Goal: Ask a question: Seek information or help from site administrators or community

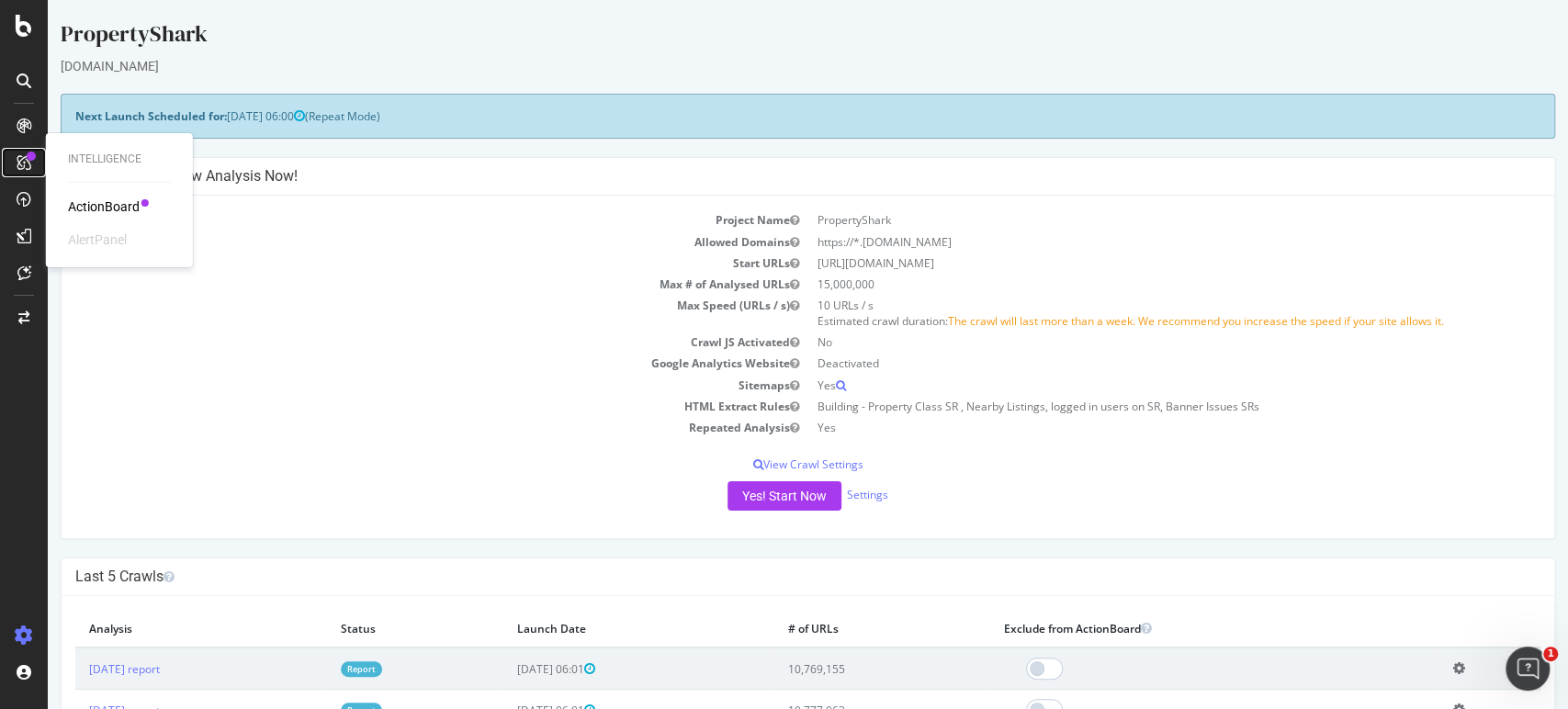
click at [17, 157] on icon at bounding box center [24, 162] width 15 height 15
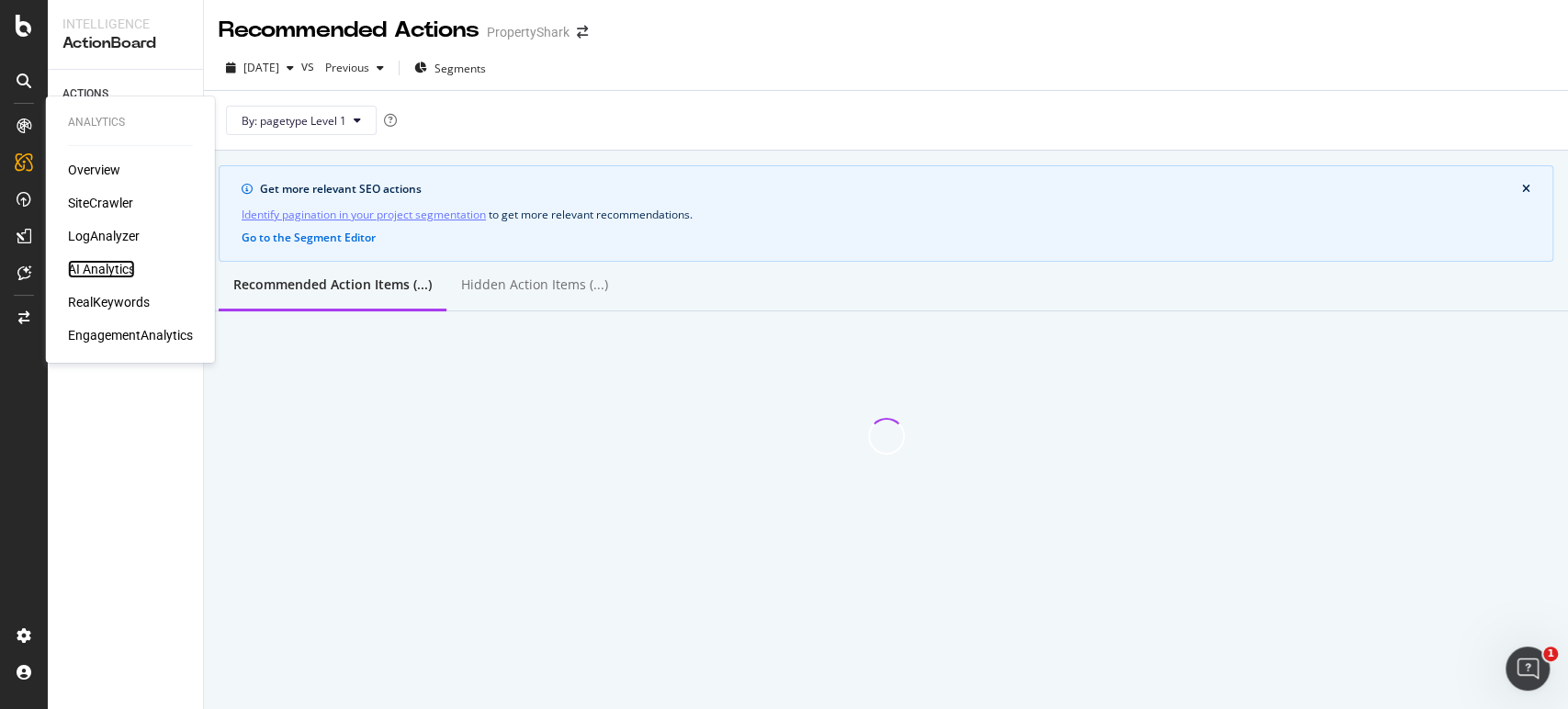
click at [111, 262] on div "AI Analytics" at bounding box center [101, 269] width 67 height 18
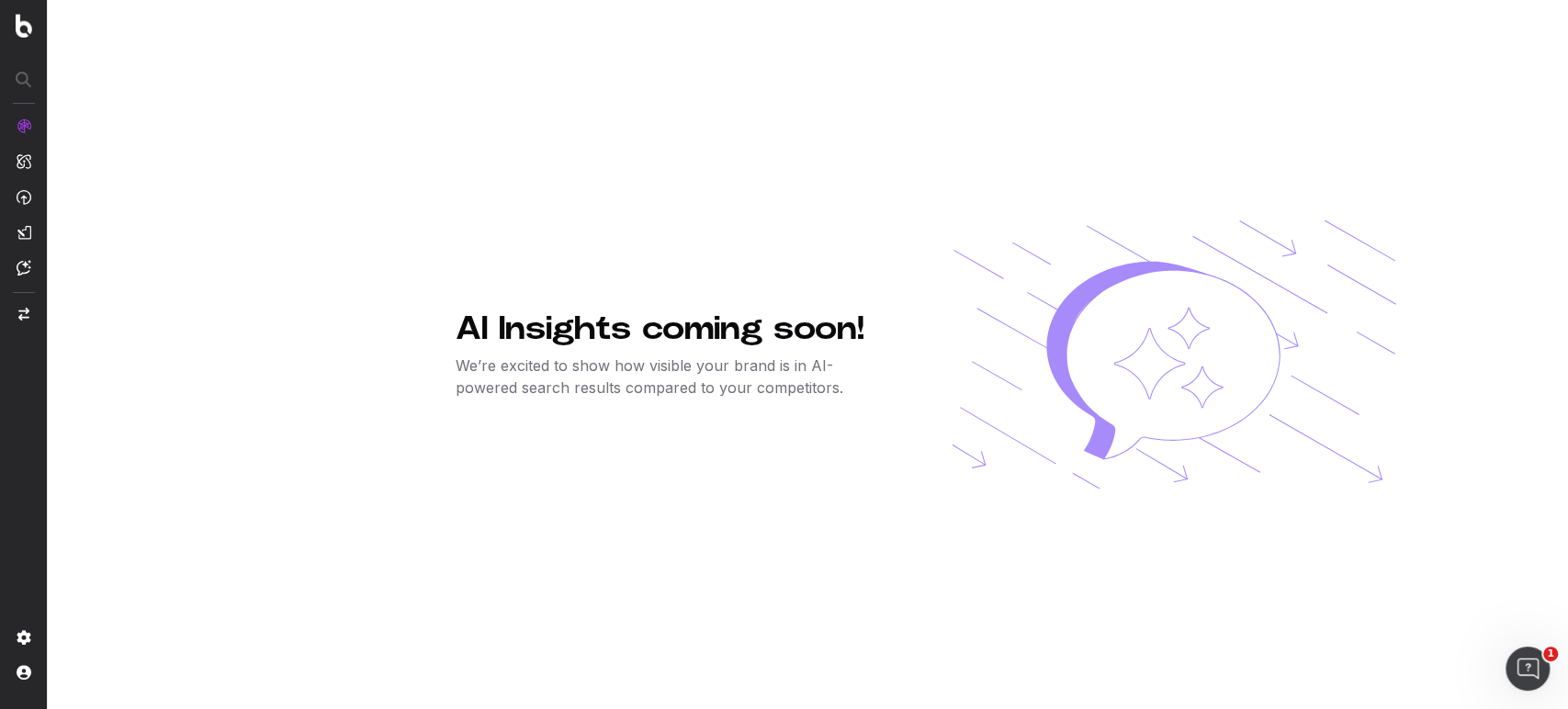
click at [529, 390] on p "We’re excited to show how visible your brand is in AI-powered search results co…" at bounding box center [674, 376] width 437 height 44
click at [15, 263] on nav at bounding box center [24, 354] width 48 height 709
click at [21, 267] on img at bounding box center [24, 268] width 15 height 16
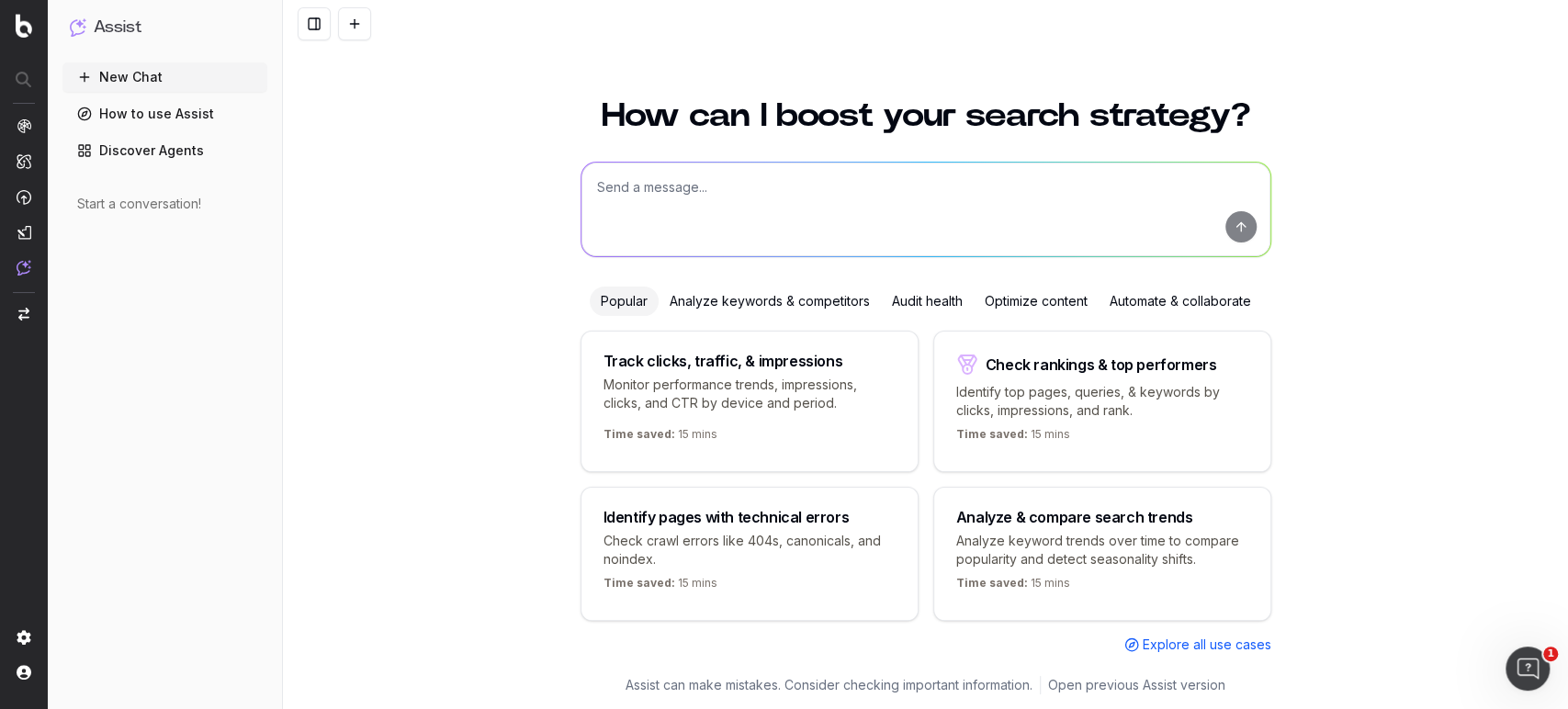
scroll to position [3, 0]
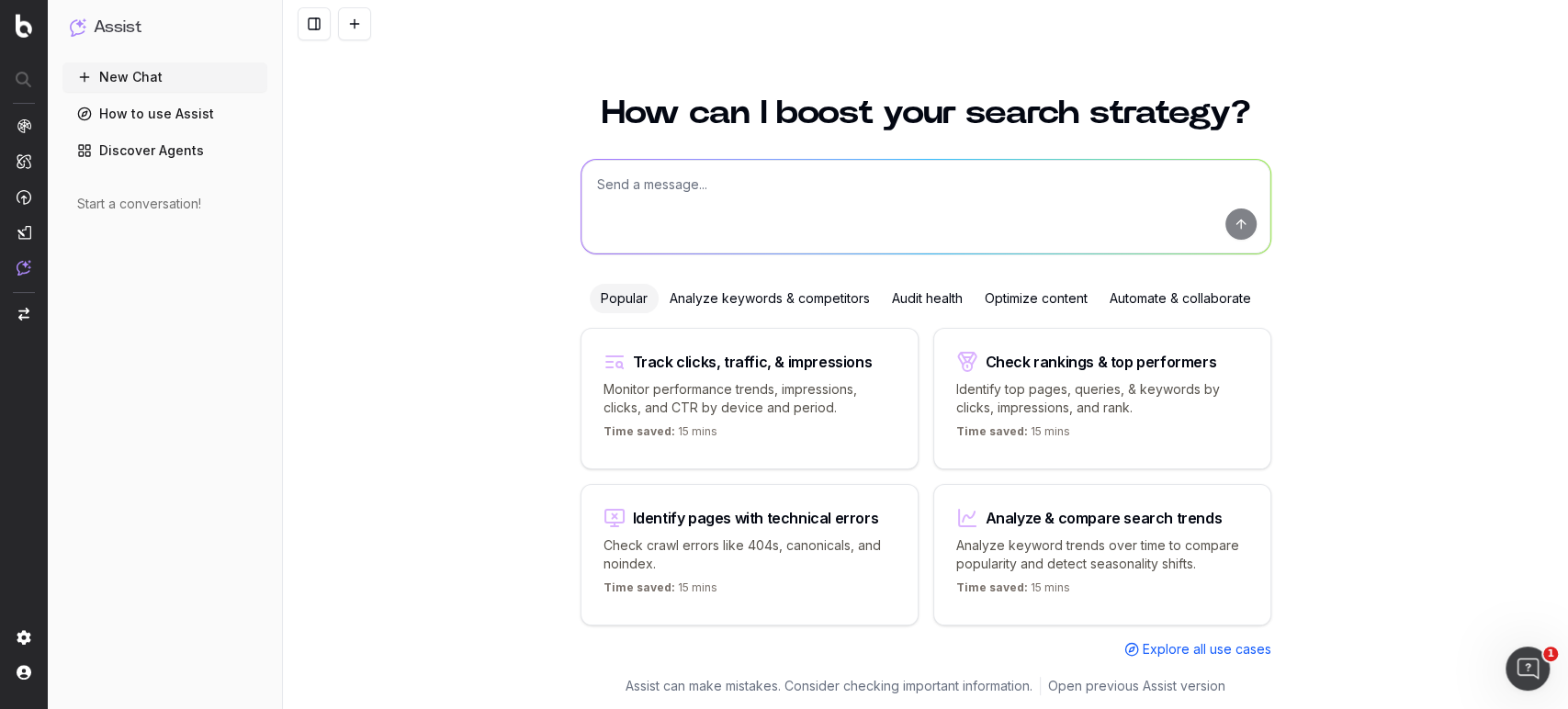
click at [803, 292] on div "Analyze keywords & competitors" at bounding box center [769, 299] width 222 height 30
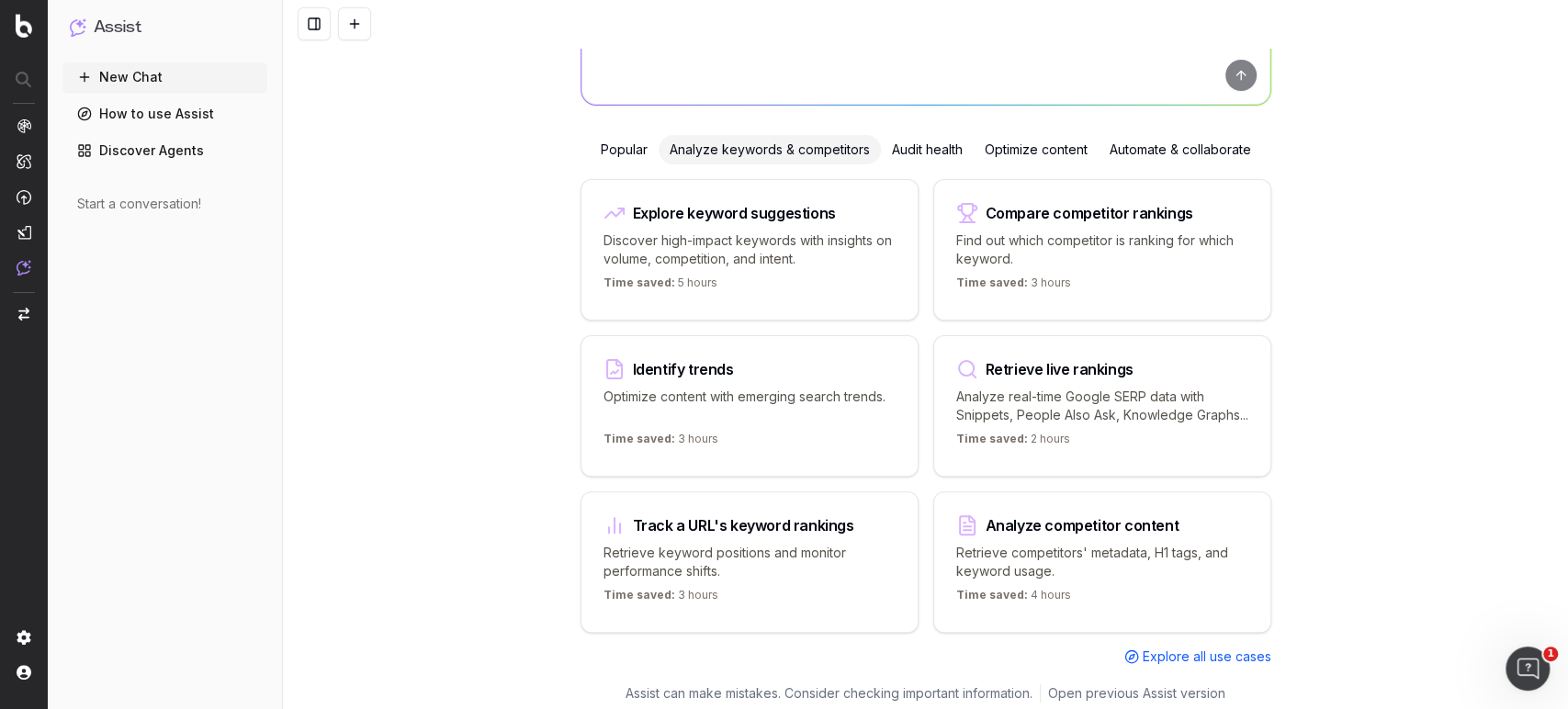
scroll to position [176, 0]
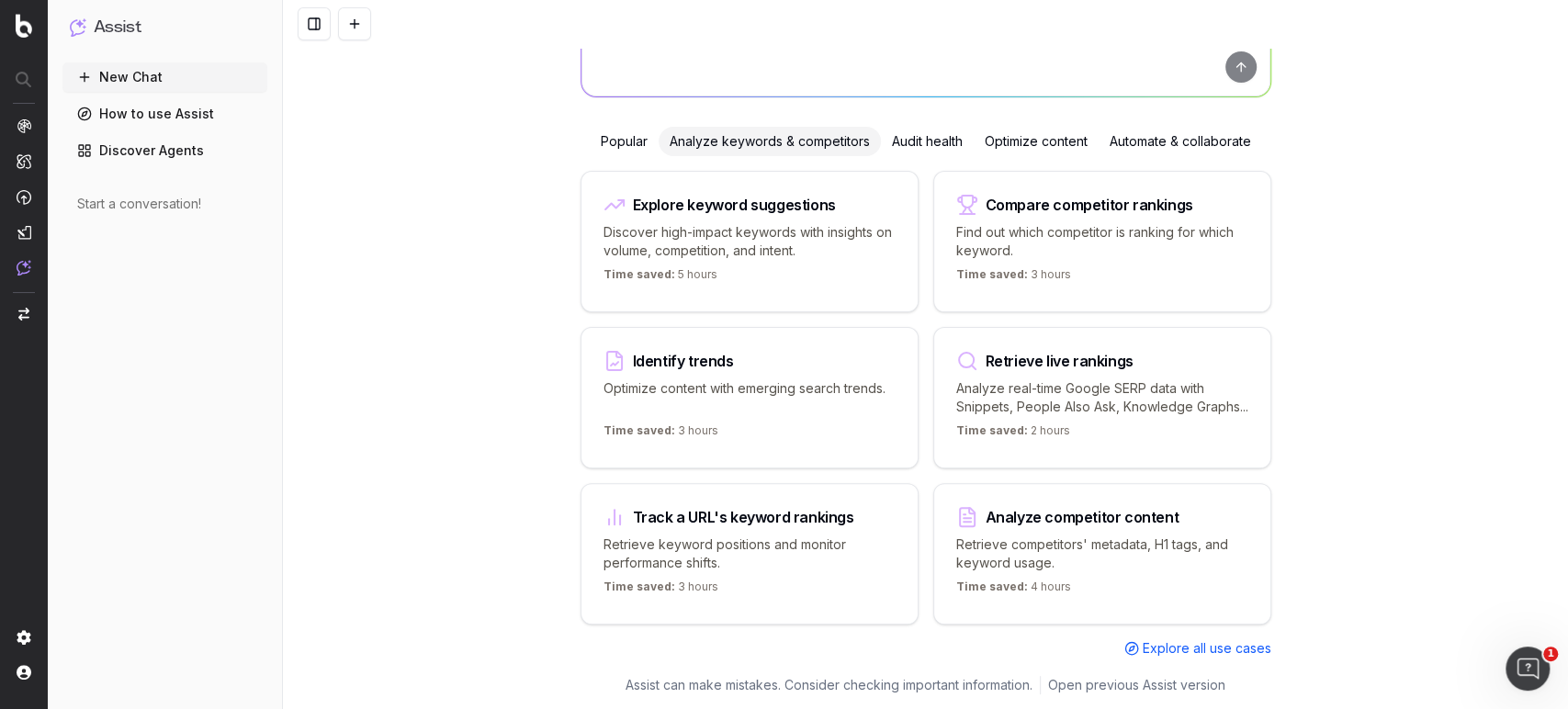
click at [1006, 129] on div "Optimize content" at bounding box center [1035, 141] width 124 height 30
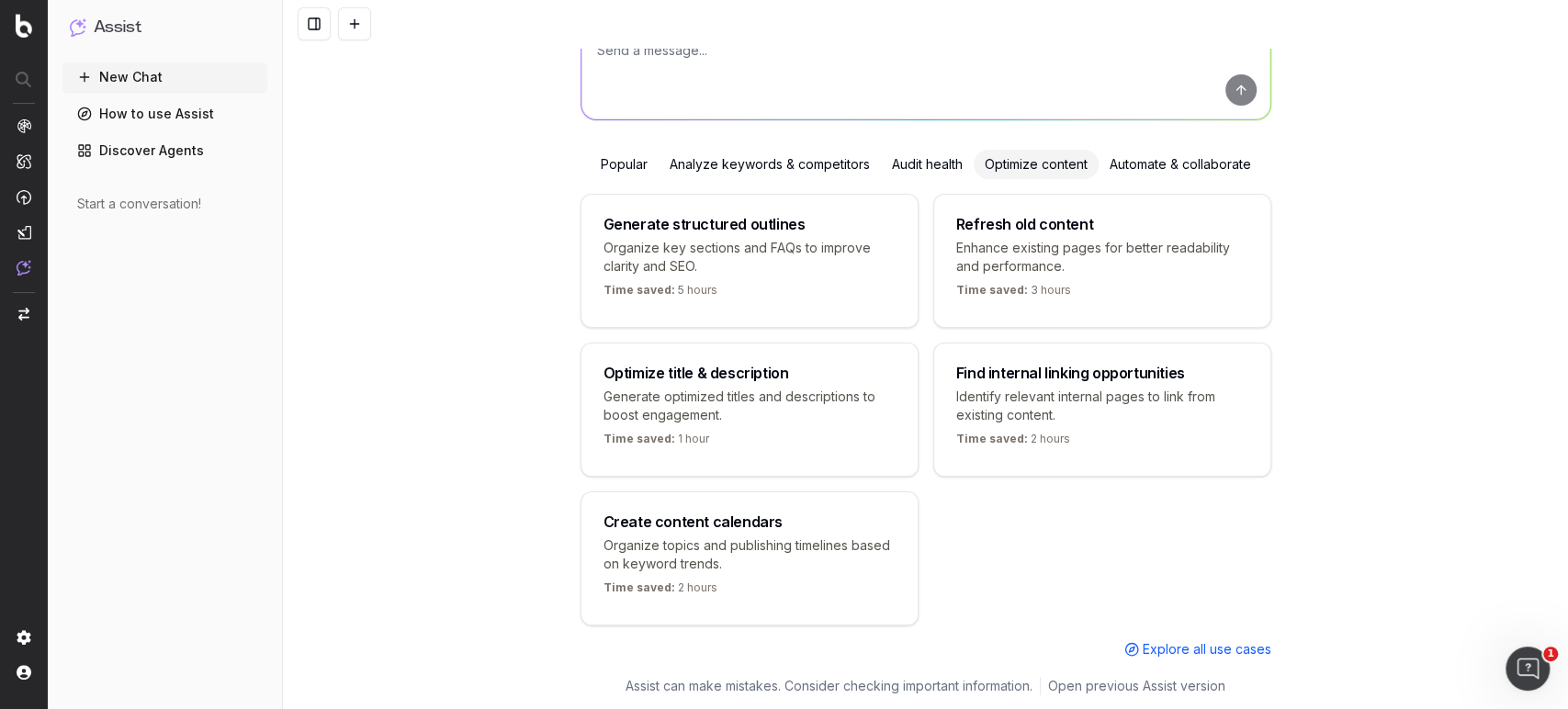
scroll to position [159, 0]
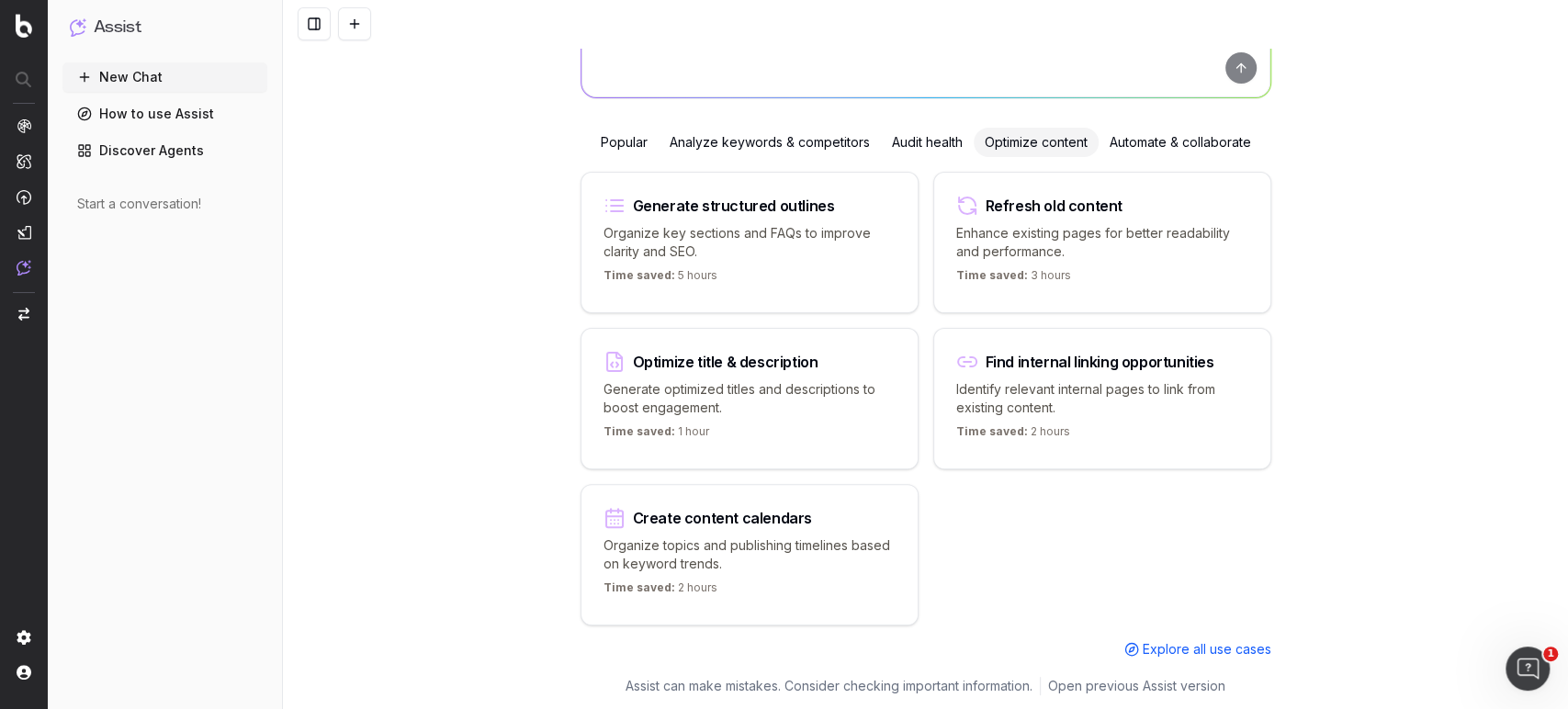
click at [1006, 129] on div "Optimize content" at bounding box center [1035, 142] width 124 height 30
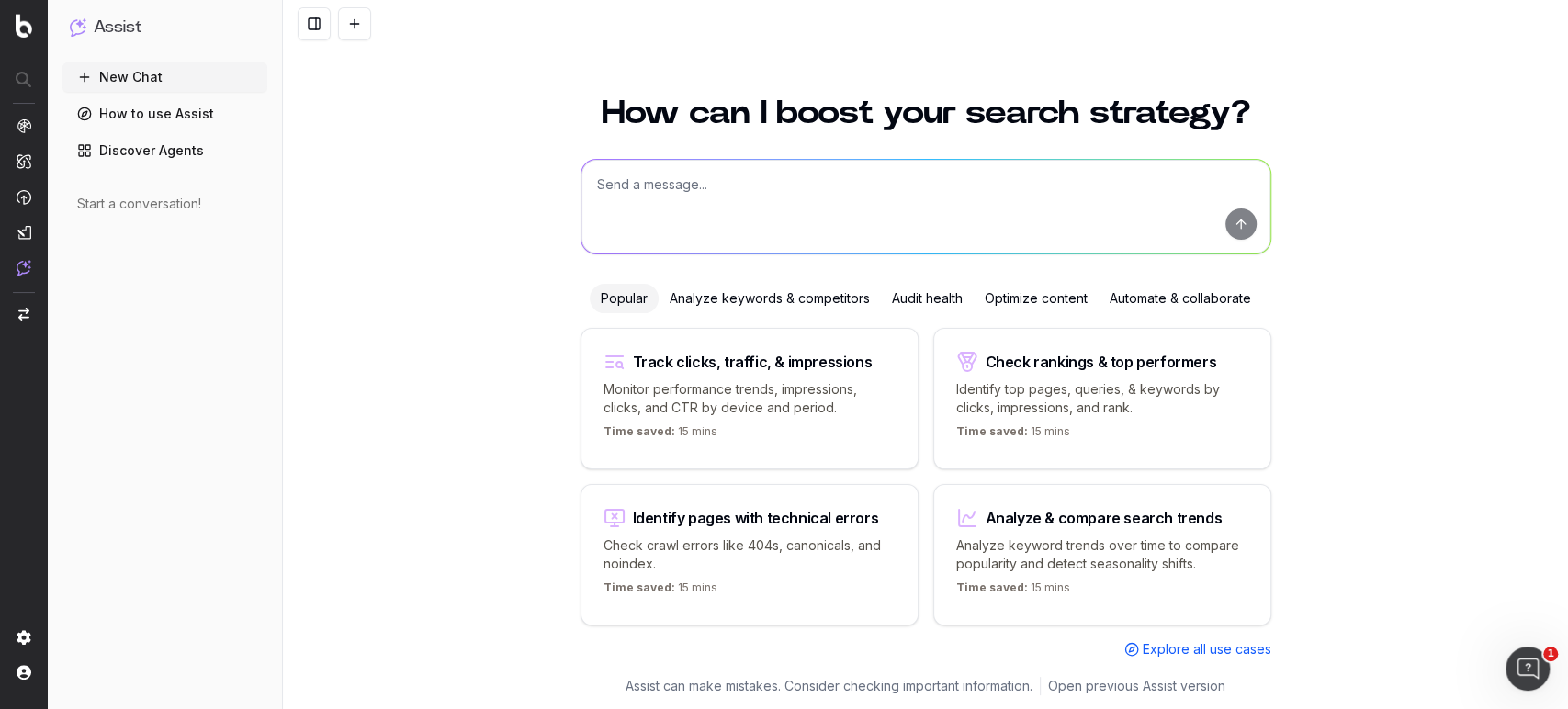
click at [1009, 180] on textarea at bounding box center [926, 207] width 689 height 94
click at [798, 295] on div "Analyze keywords & competitors" at bounding box center [769, 299] width 222 height 30
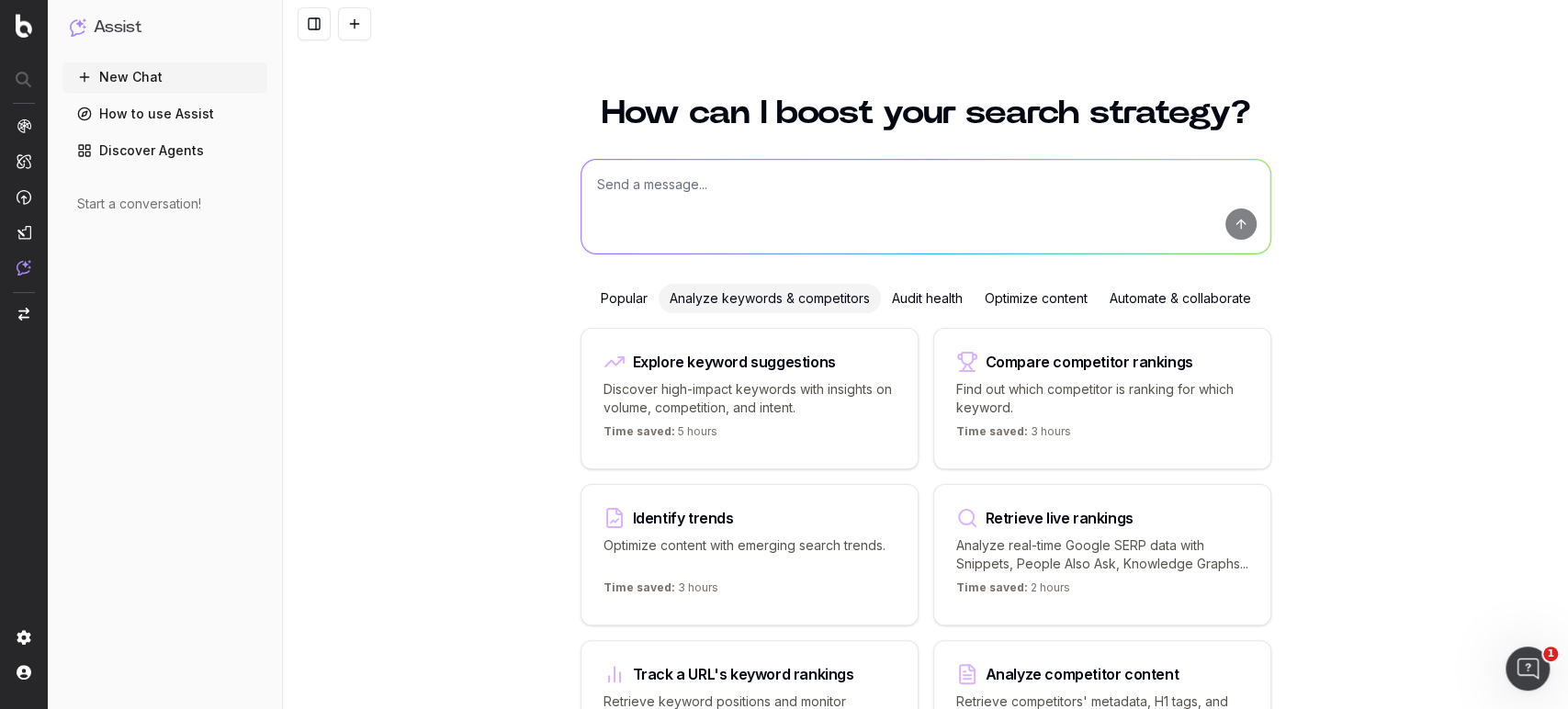
click at [1047, 368] on div "Compare competitor rankings Find out which competitor is ranking for which keyw…" at bounding box center [1101, 398] width 337 height 141
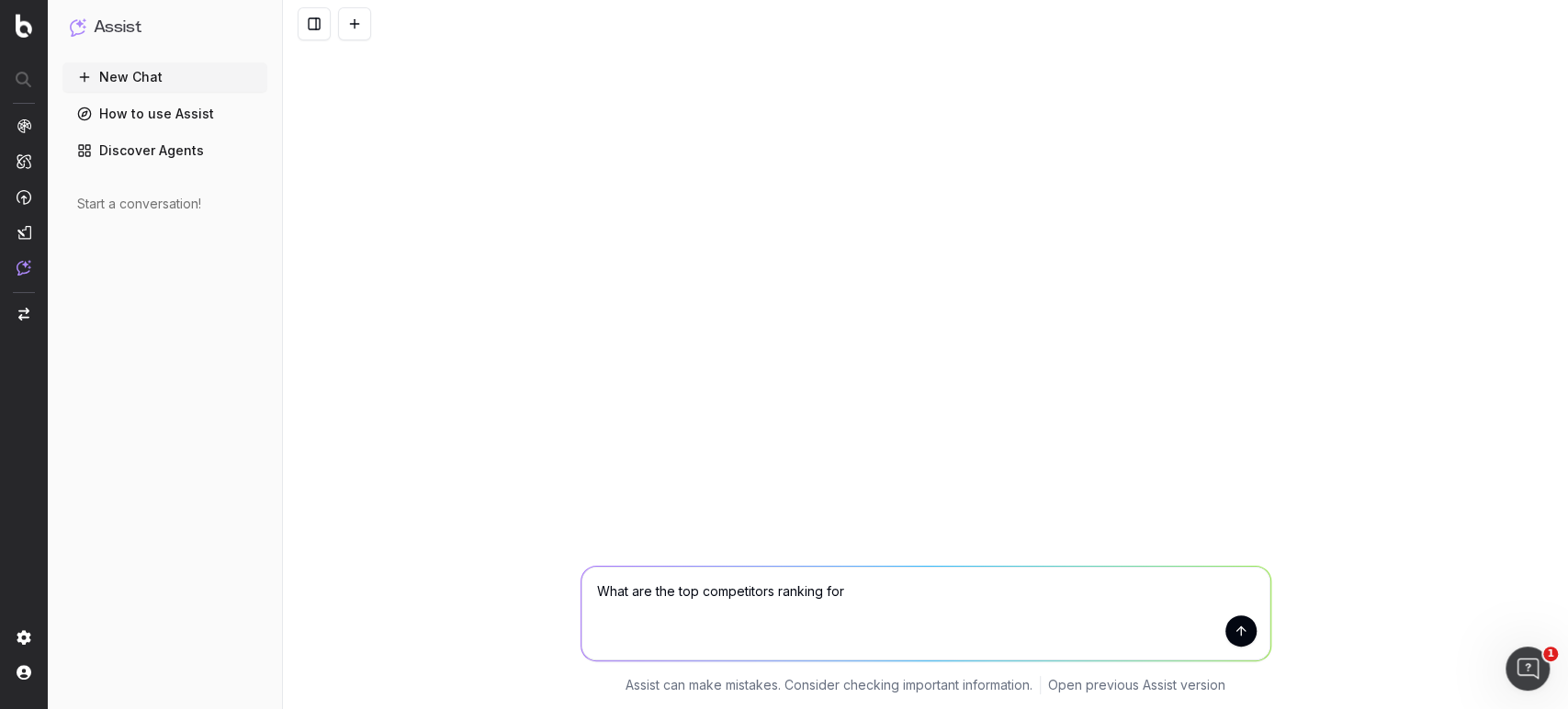
scroll to position [0, 0]
type textarea "What are the top competitors ranking for property title search"
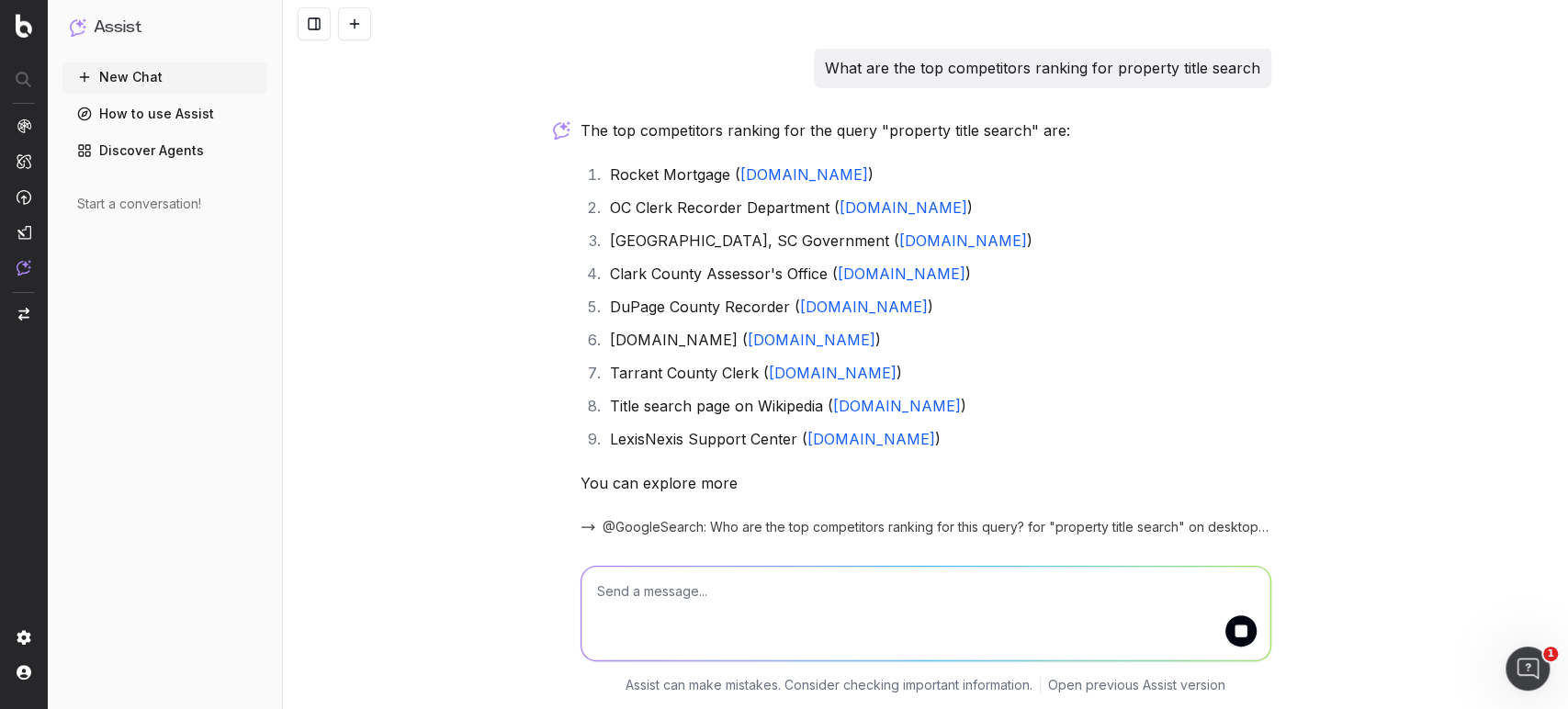
scroll to position [10, 0]
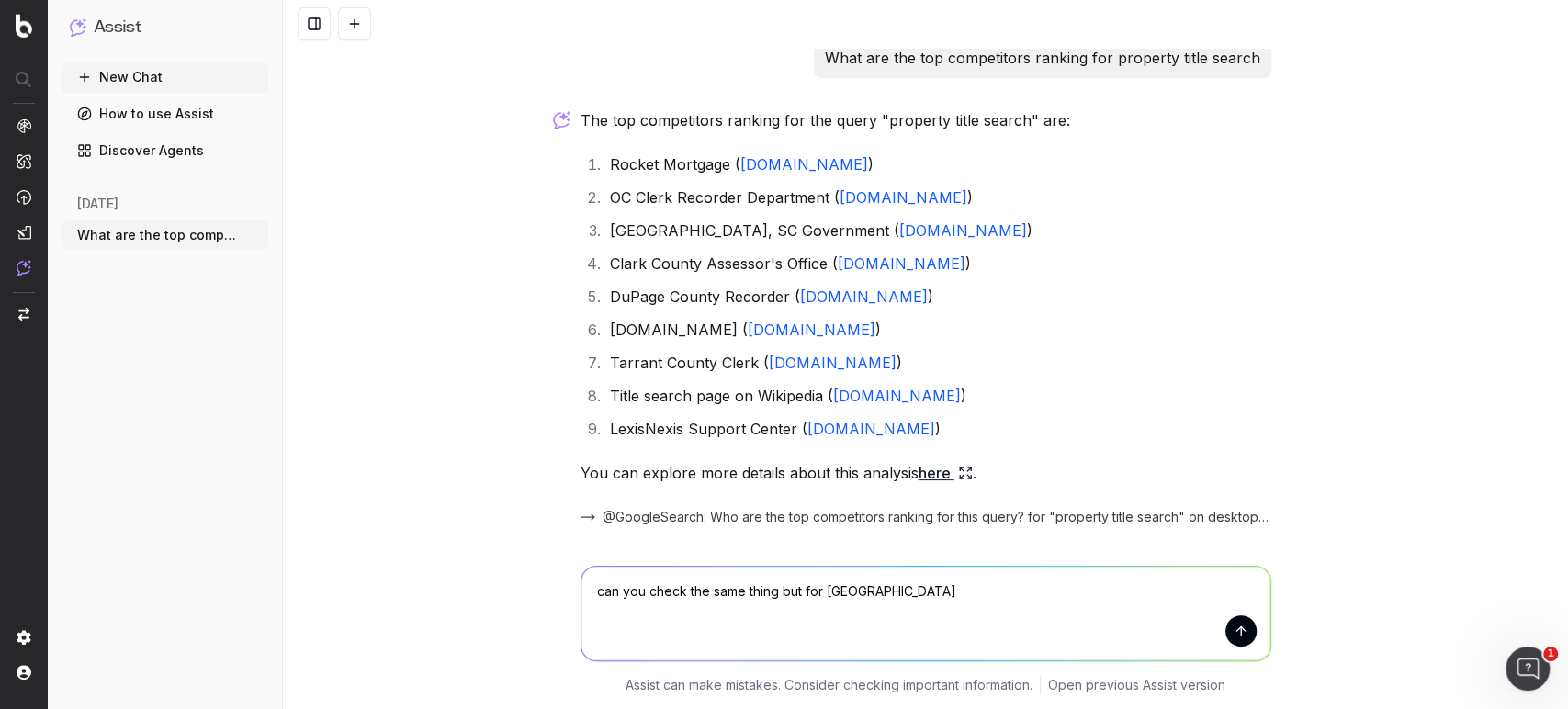
type textarea "can you check the same thing but for NYC?"
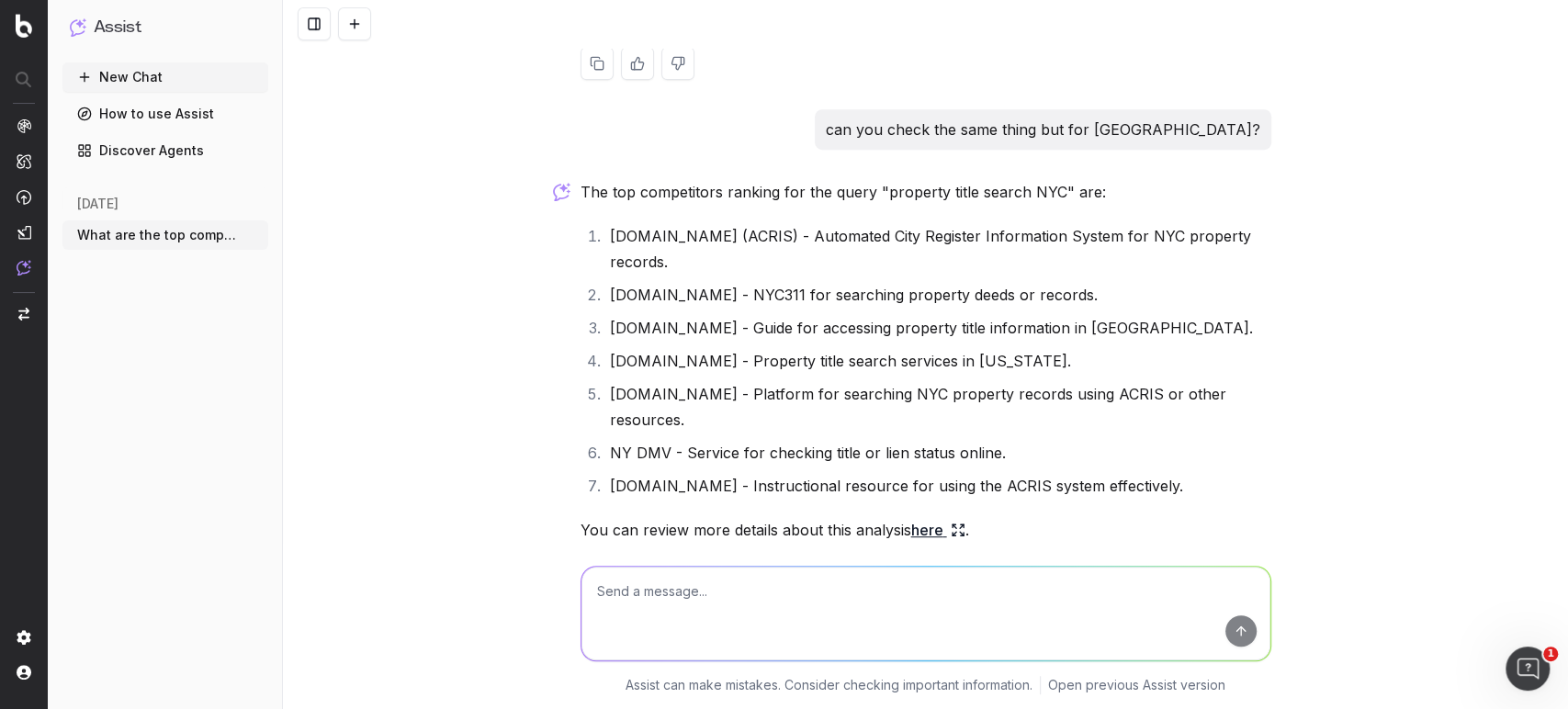
scroll to position [602, 0]
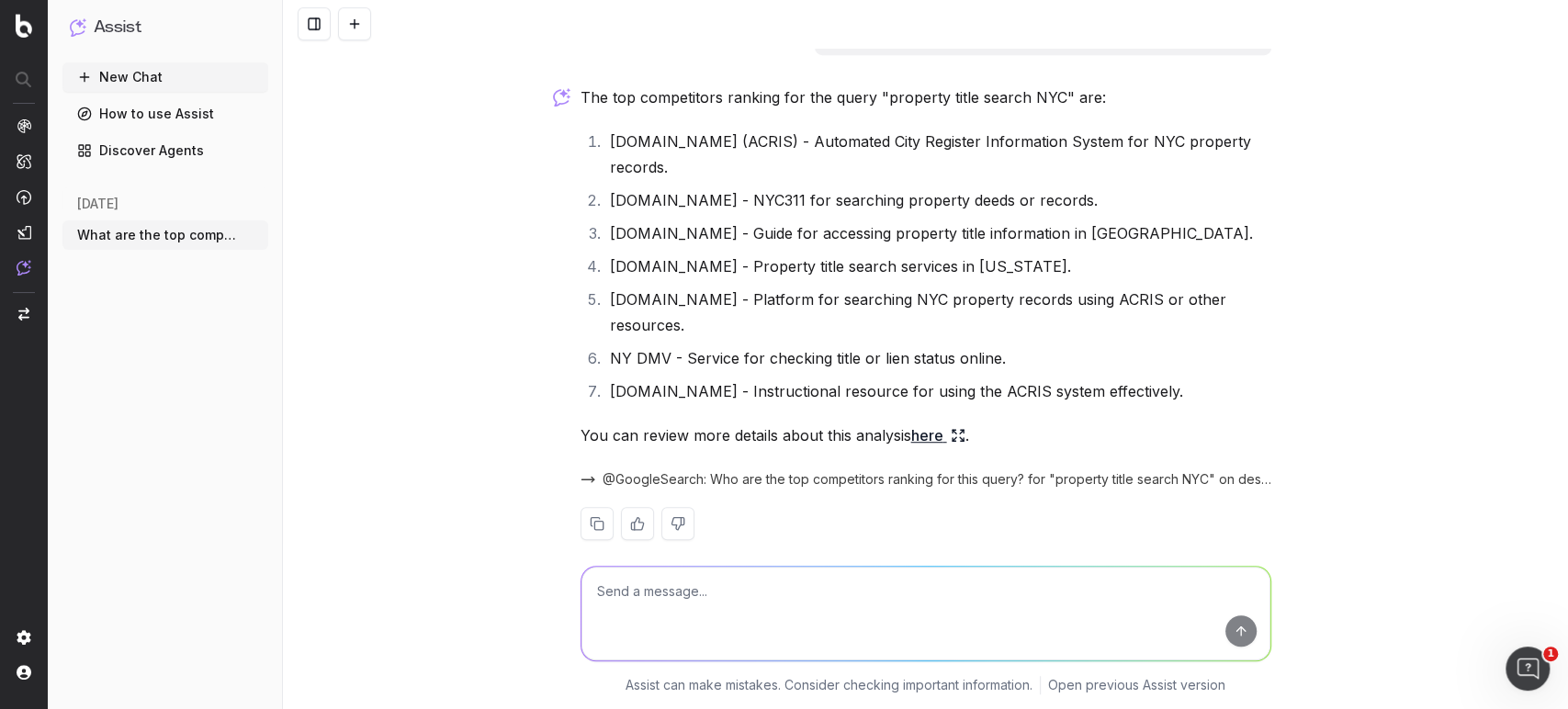
click at [930, 422] on link "here" at bounding box center [938, 435] width 54 height 26
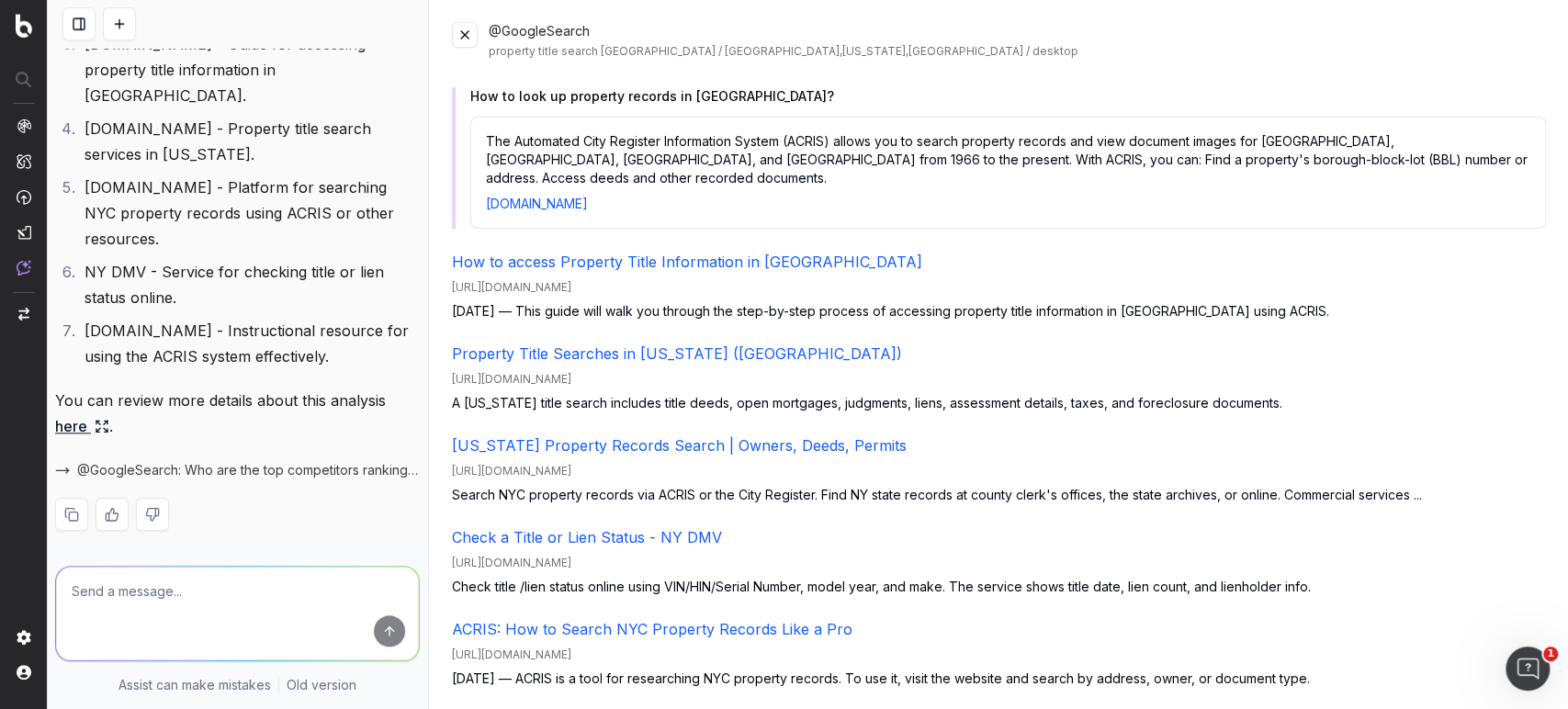
scroll to position [1090, 0]
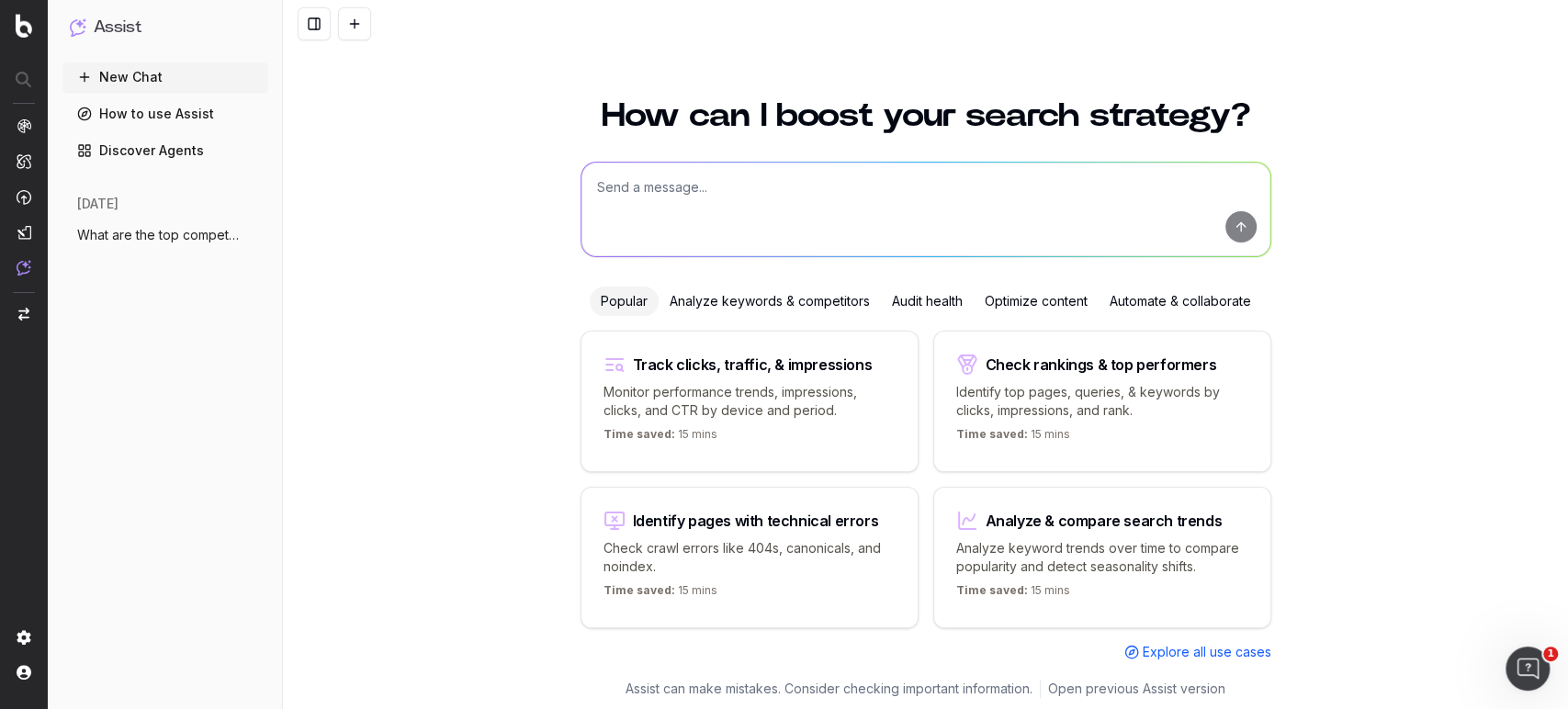
click at [808, 300] on div "Analyze keywords & competitors" at bounding box center [769, 302] width 222 height 30
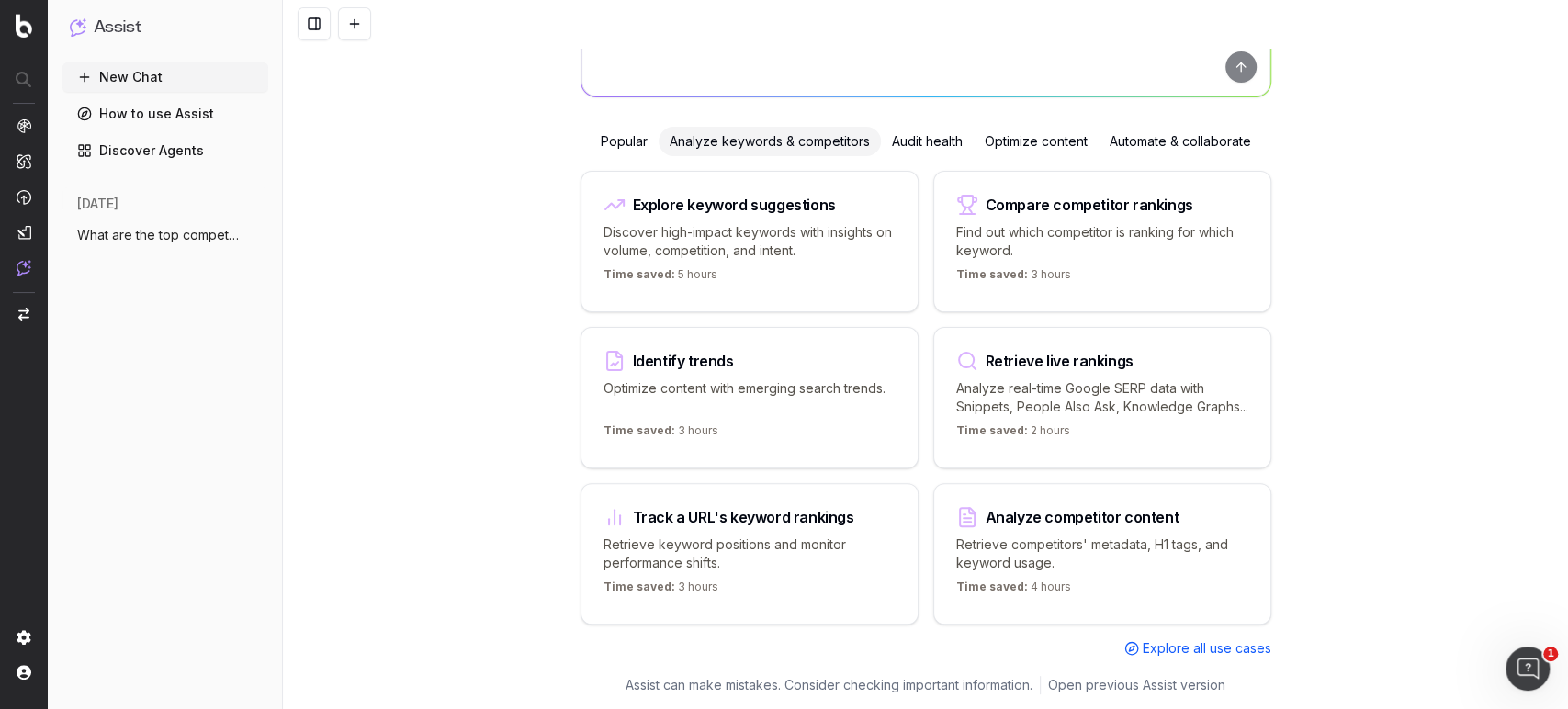
scroll to position [176, 0]
click at [1013, 580] on p "Time saved: 4 hours" at bounding box center [1012, 591] width 114 height 22
type textarea "Provide me the page title and a table of contents from"
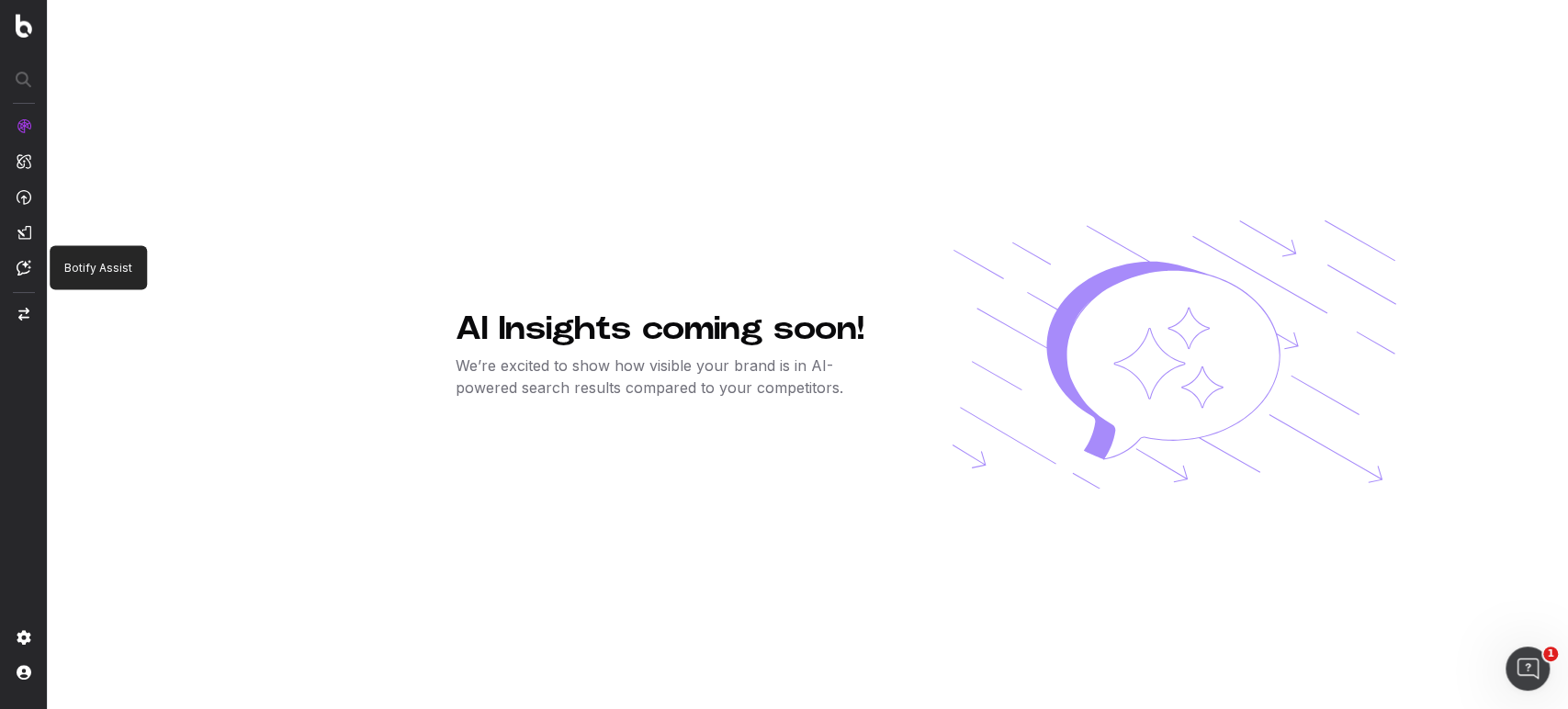
click at [18, 267] on img at bounding box center [24, 268] width 15 height 16
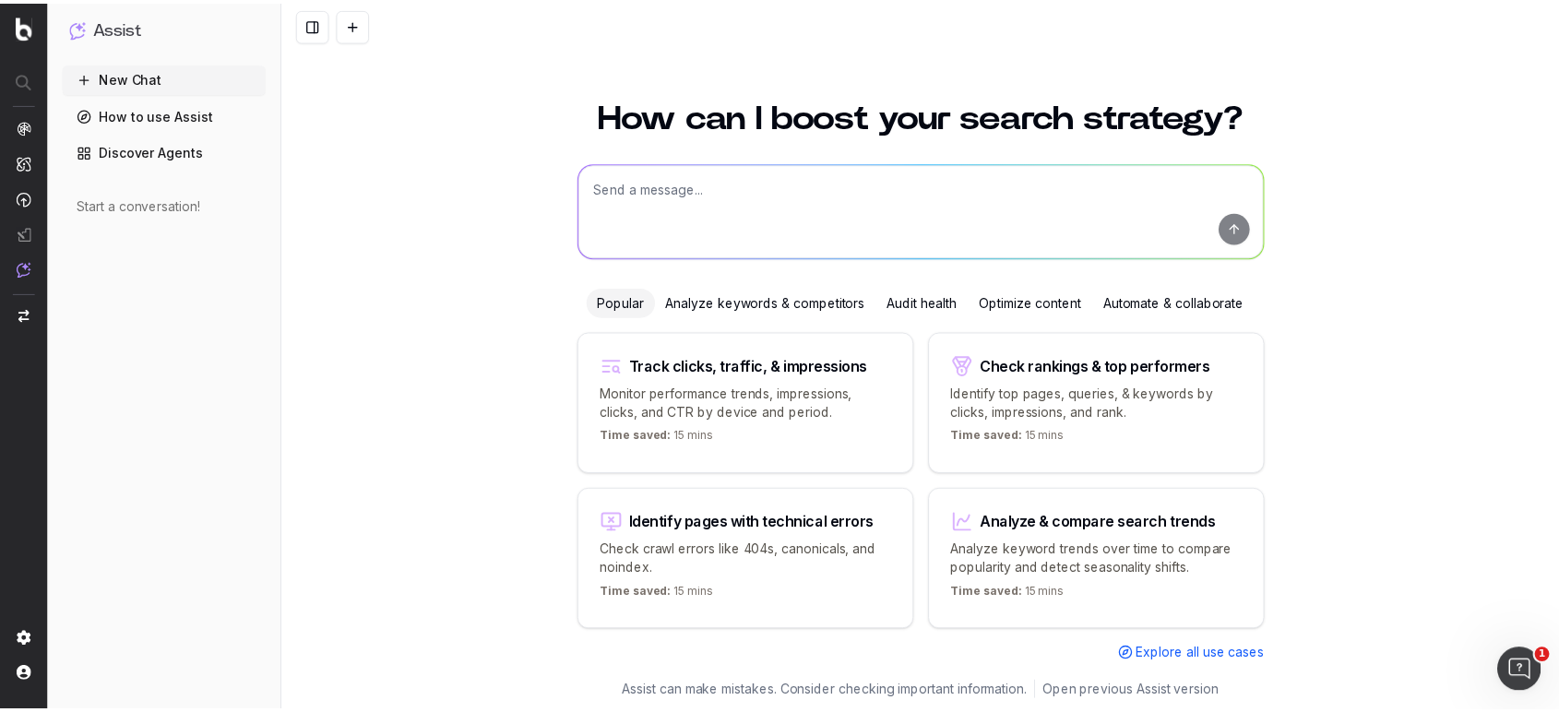
scroll to position [3, 0]
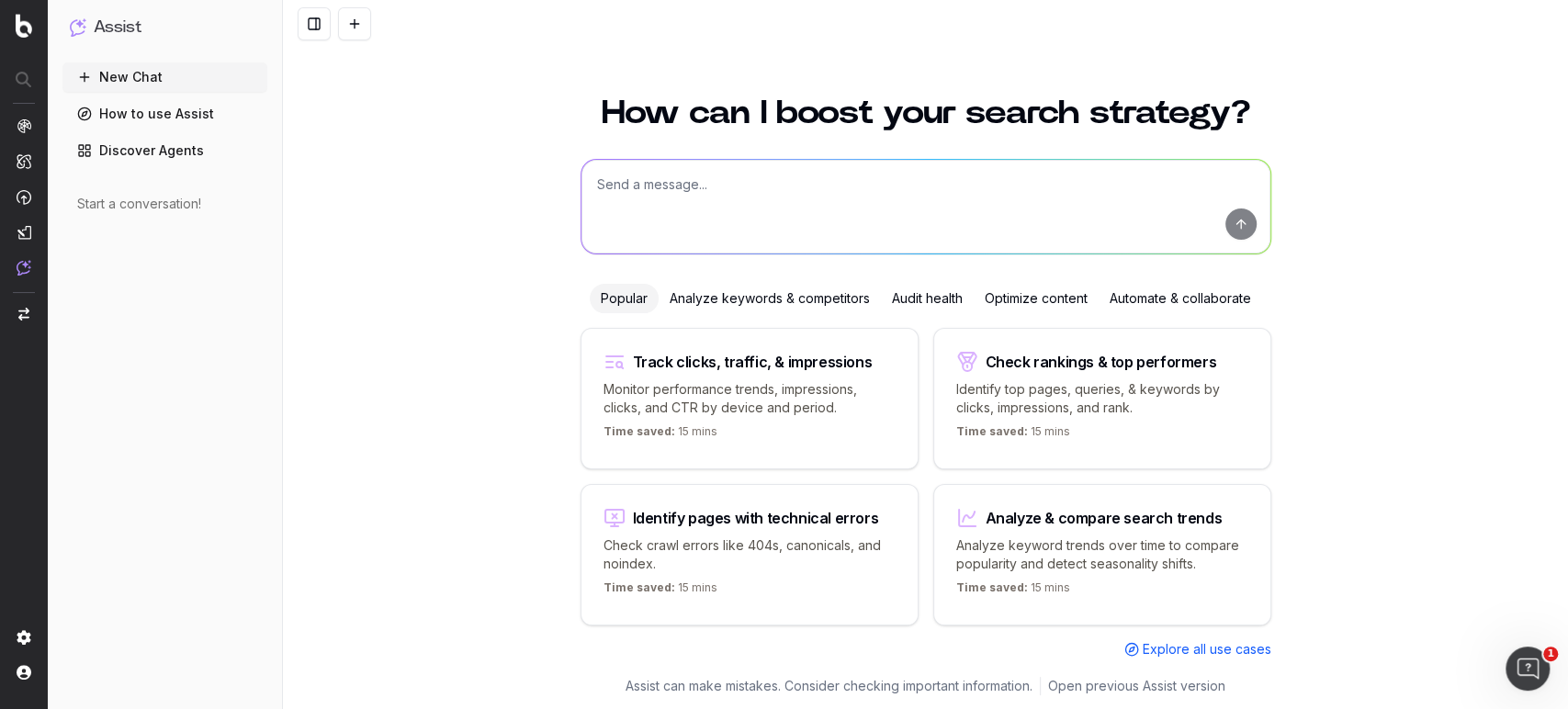
click at [137, 119] on link "How to use Assist" at bounding box center [165, 115] width 205 height 30
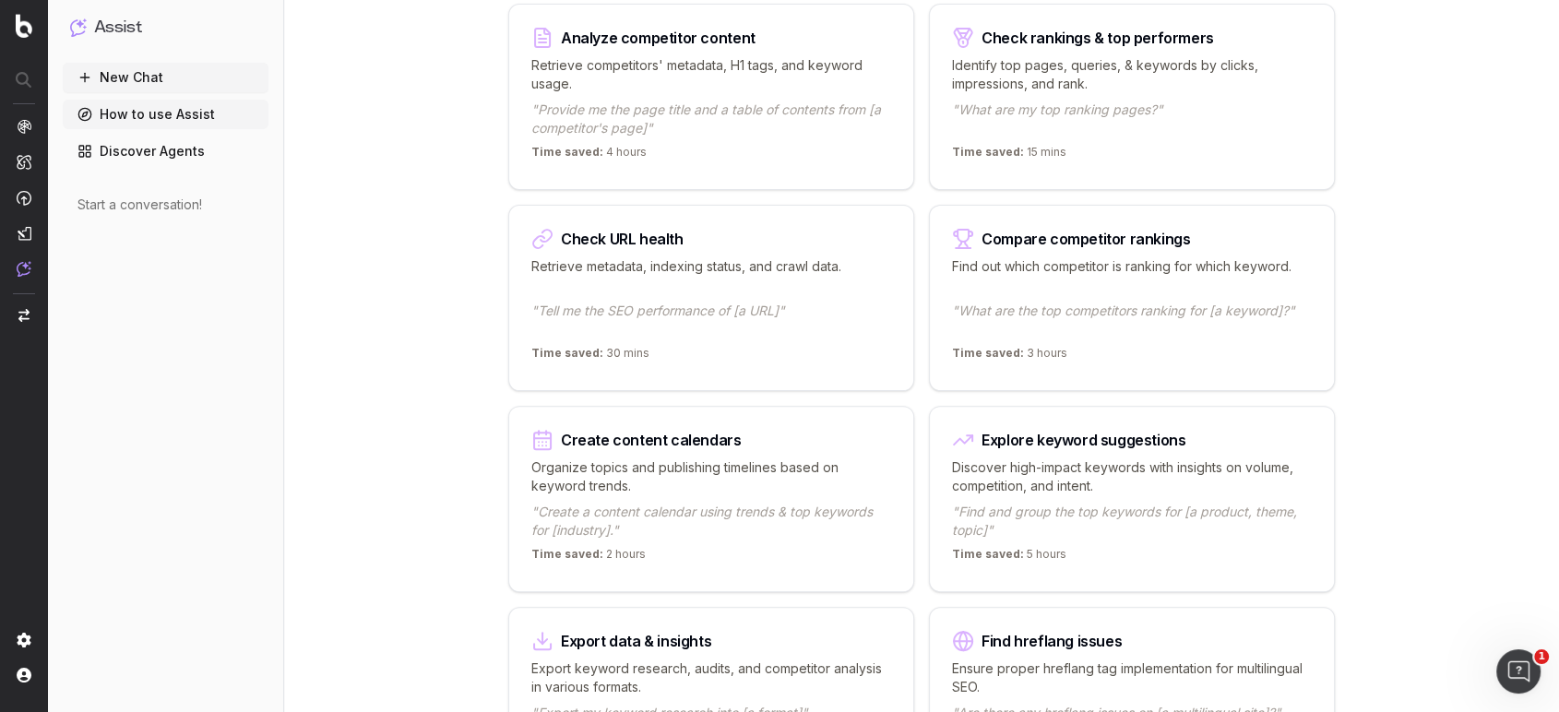
scroll to position [512, 0]
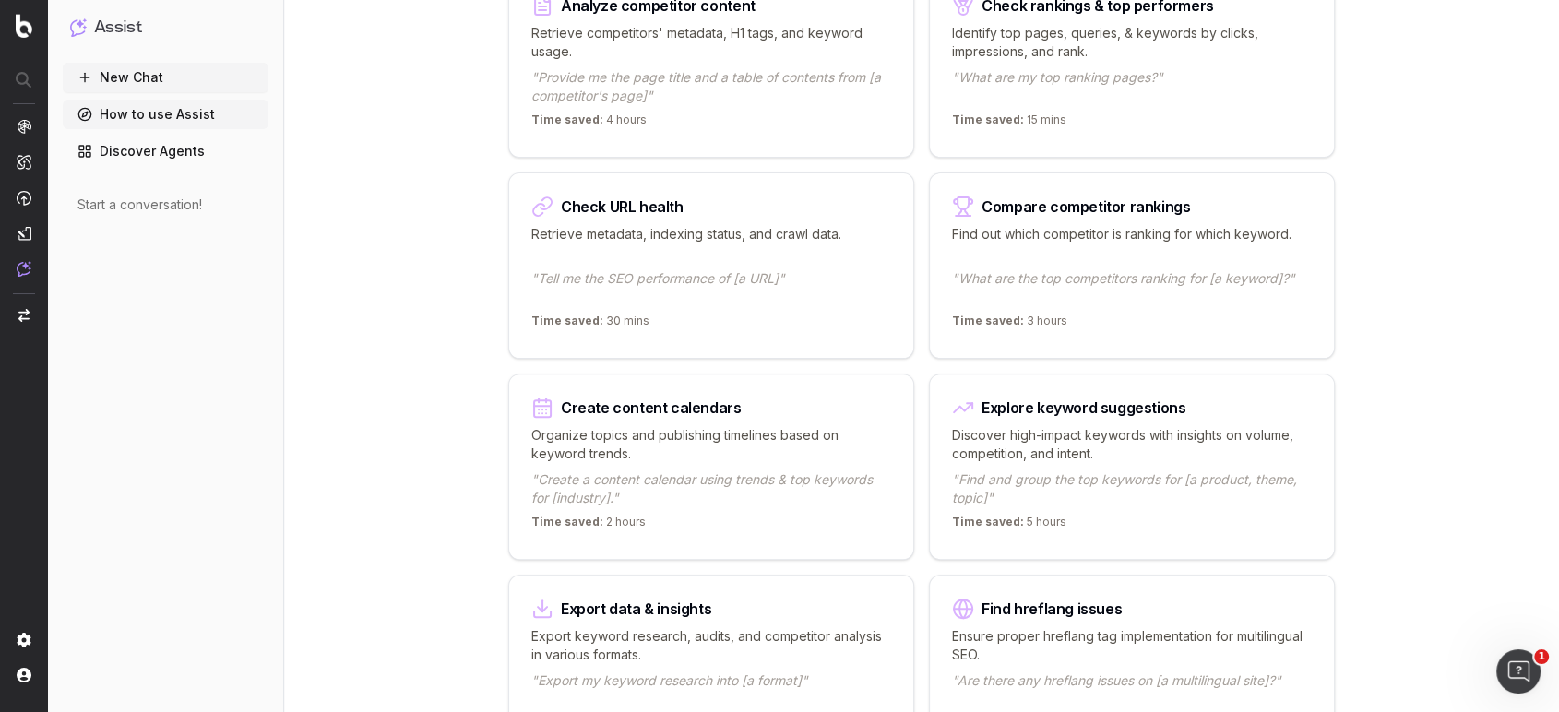
click at [1159, 434] on p "Discover high-impact keywords with insights on volume, competition, and intent." at bounding box center [1132, 444] width 360 height 37
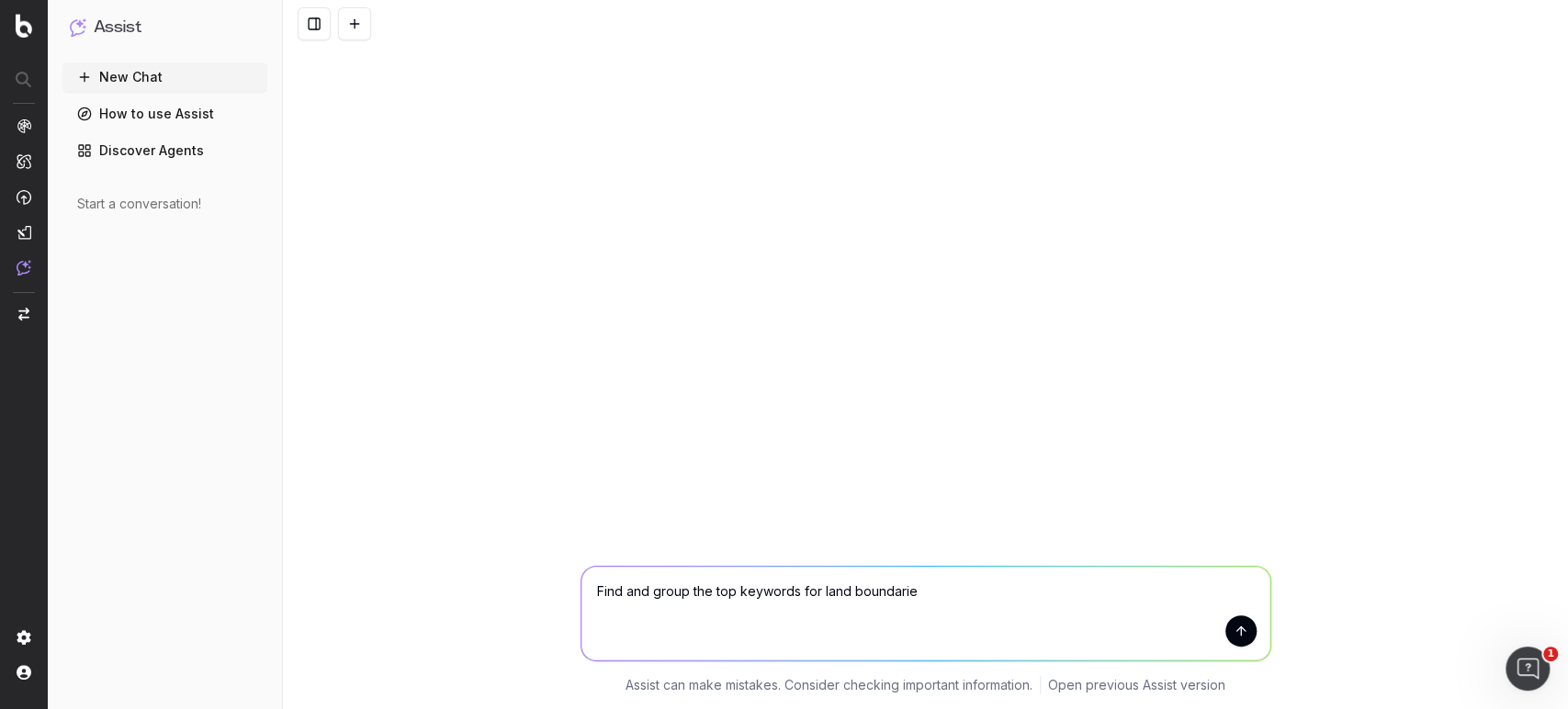
type textarea "Find and group the top keywords for land boundaries"
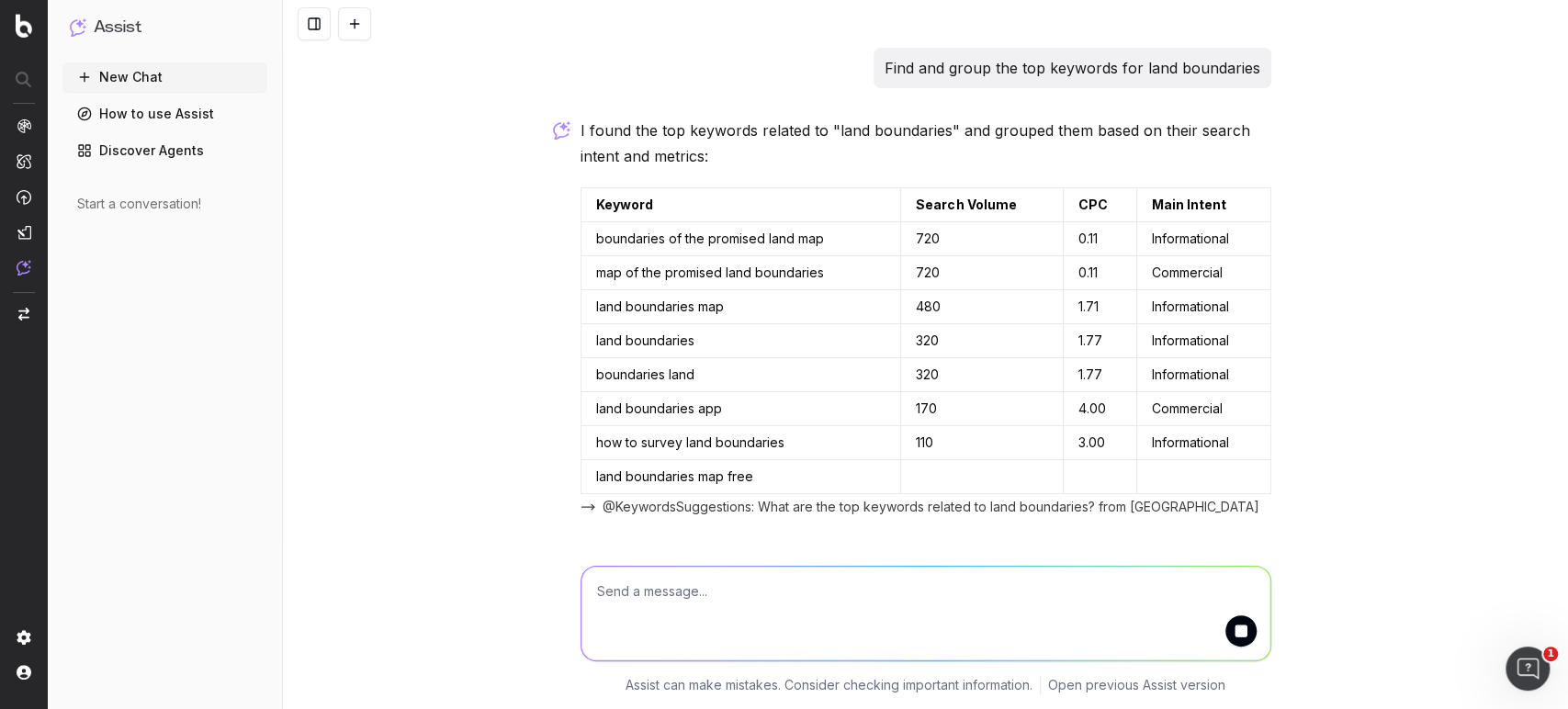
scroll to position [59, 0]
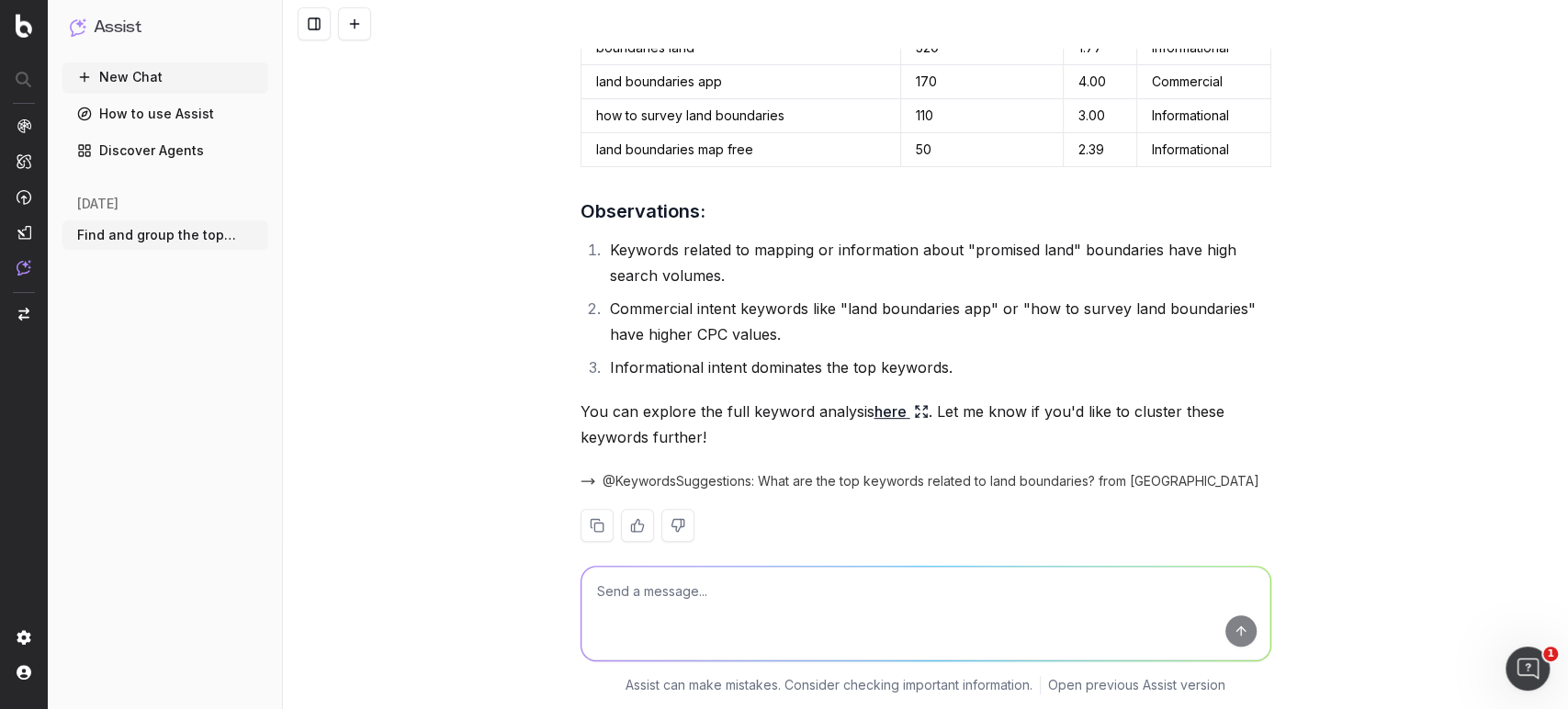
scroll to position [353, 0]
